Goal: Find specific page/section: Find specific page/section

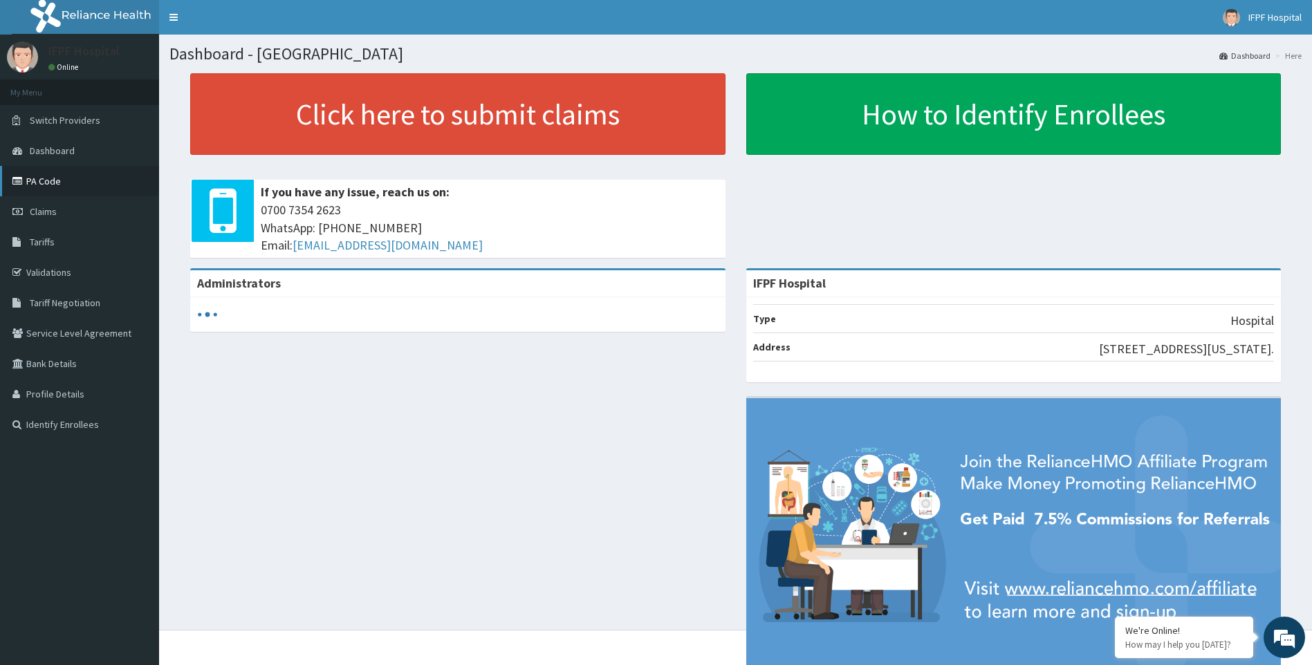
click at [38, 182] on link "PA Code" at bounding box center [79, 181] width 159 height 30
click at [30, 186] on link "PA Code" at bounding box center [79, 181] width 159 height 30
